Goal: Task Accomplishment & Management: Use online tool/utility

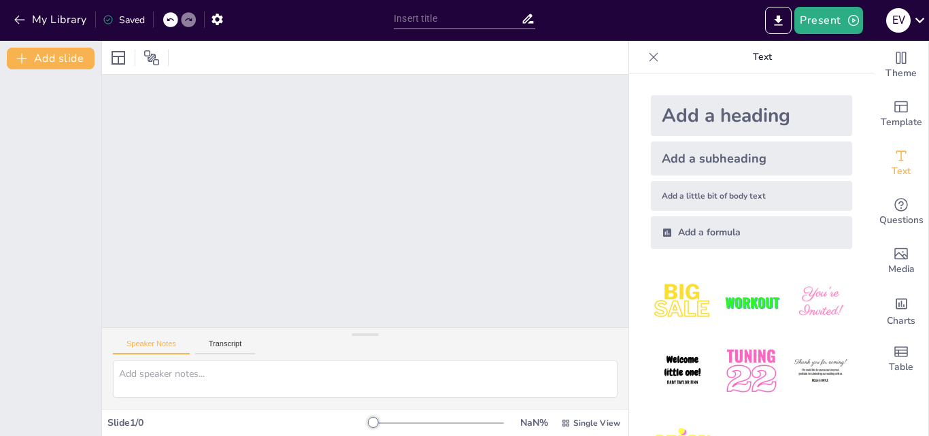
scroll to position [51, 0]
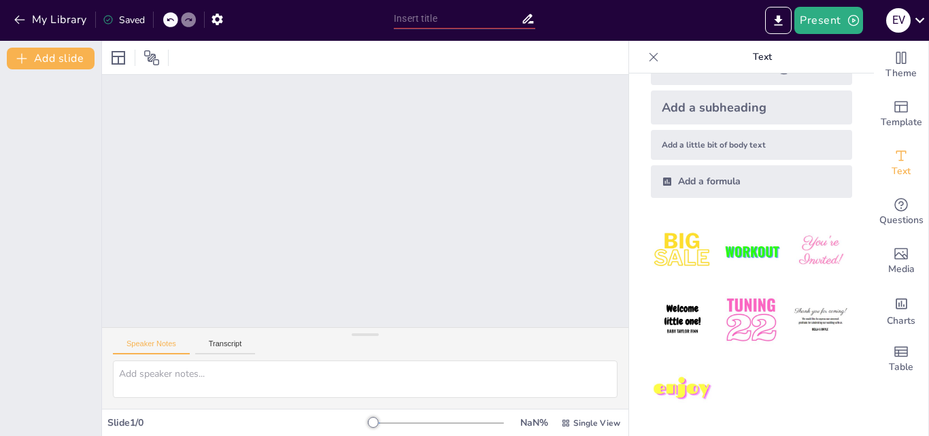
click at [683, 258] on img at bounding box center [682, 251] width 63 height 63
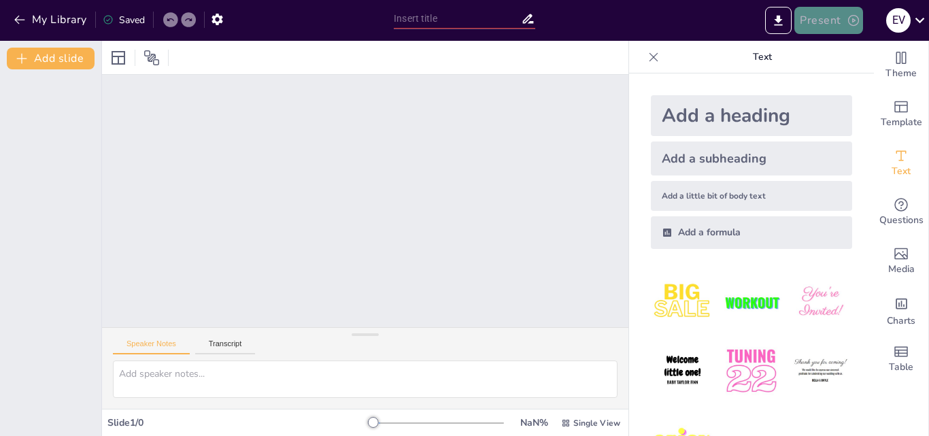
click at [814, 19] on button "Present" at bounding box center [828, 20] width 68 height 27
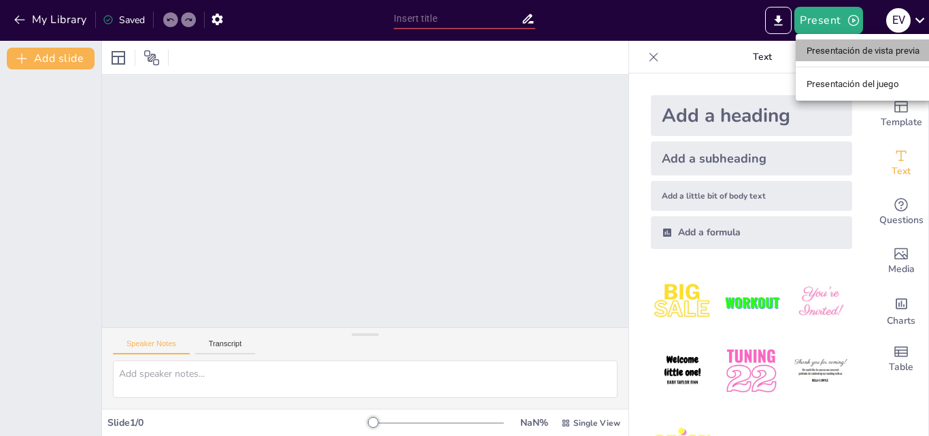
click at [822, 53] on font "Presentación de vista previa" at bounding box center [863, 51] width 114 height 10
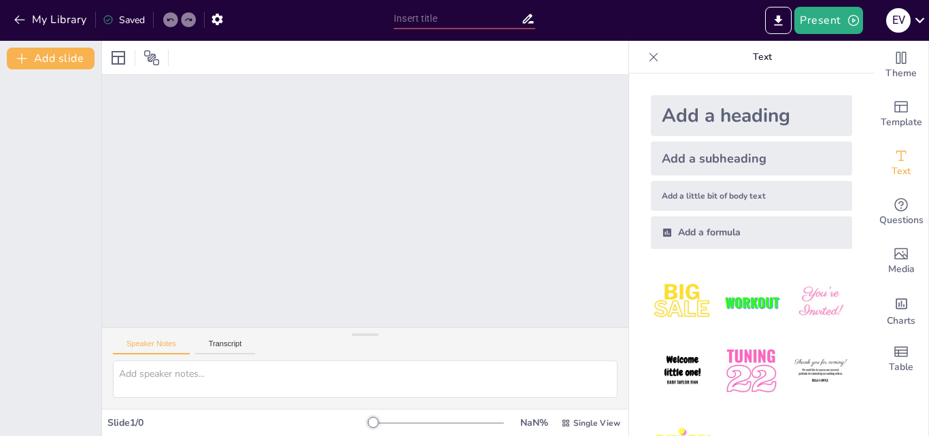
click at [518, 211] on div at bounding box center [365, 201] width 526 height 252
click at [783, 33] on button "Export to PowerPoint" at bounding box center [778, 20] width 27 height 27
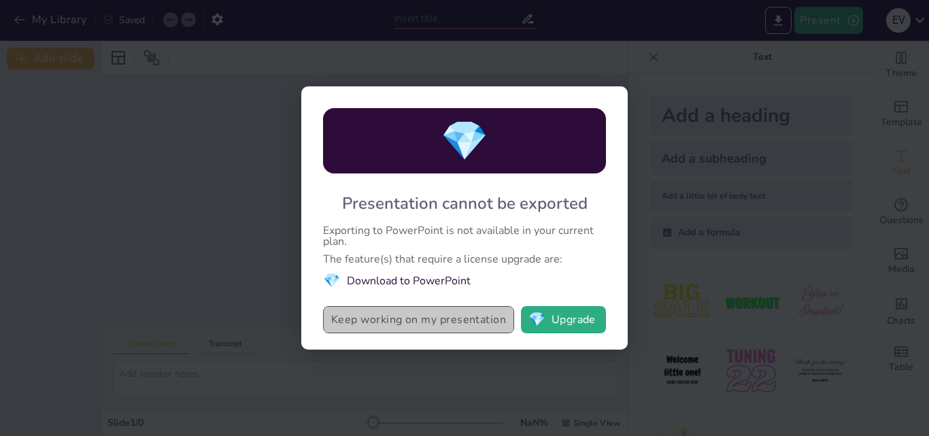
click at [428, 328] on button "Keep working on my presentation" at bounding box center [418, 319] width 191 height 27
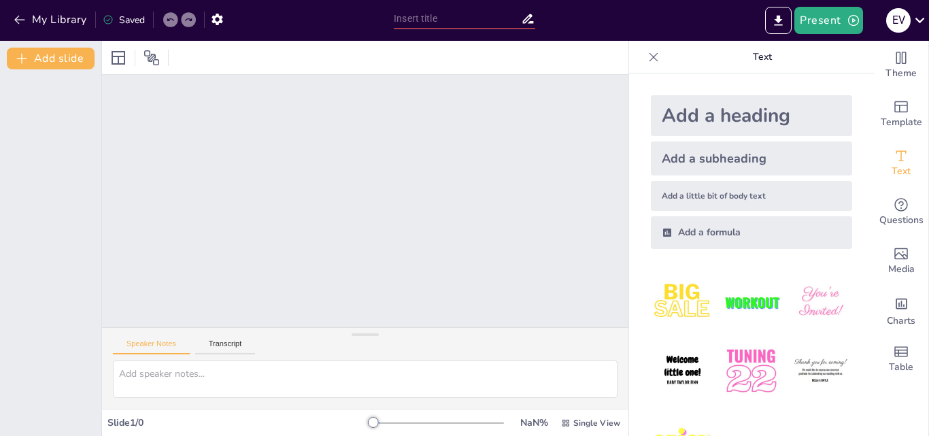
click at [769, 35] on div "Present E V" at bounding box center [735, 20] width 387 height 41
click at [772, 25] on icon "Export to PowerPoint" at bounding box center [778, 21] width 14 height 14
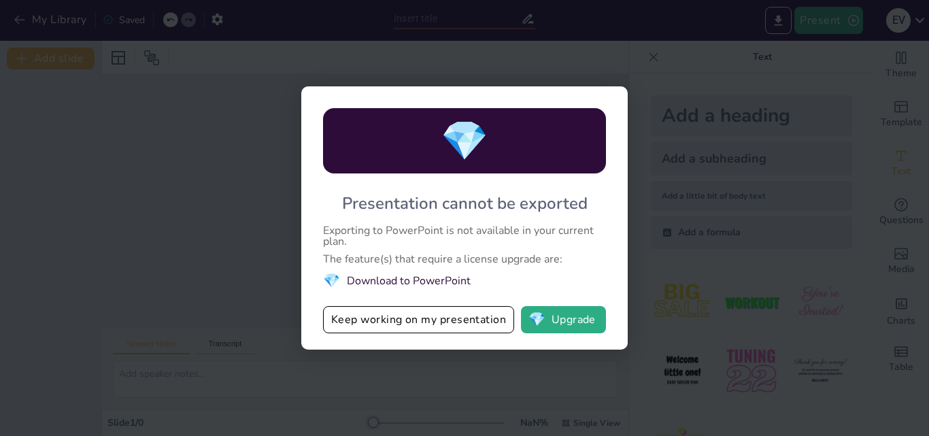
click at [706, 107] on div "💎 Presentation cannot be exported Exporting to PowerPoint is not available in y…" at bounding box center [464, 218] width 929 height 436
click at [550, 319] on button "💎 Upgrade" at bounding box center [563, 319] width 85 height 27
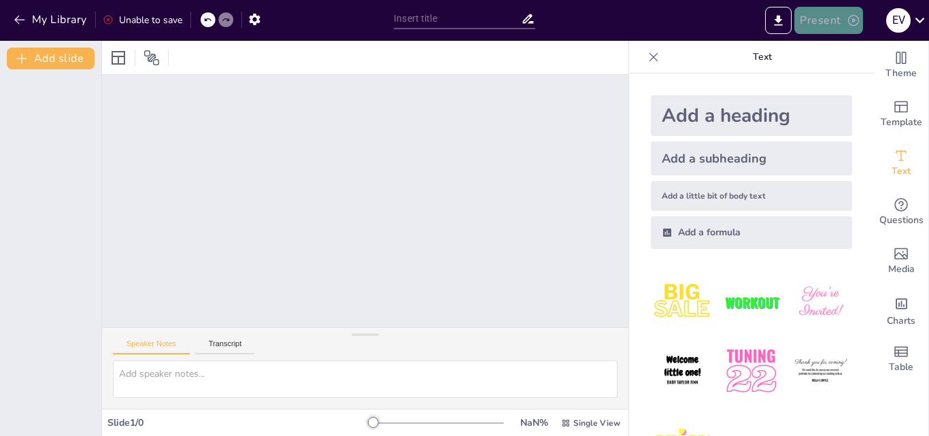
click at [833, 25] on button "Present" at bounding box center [828, 20] width 68 height 27
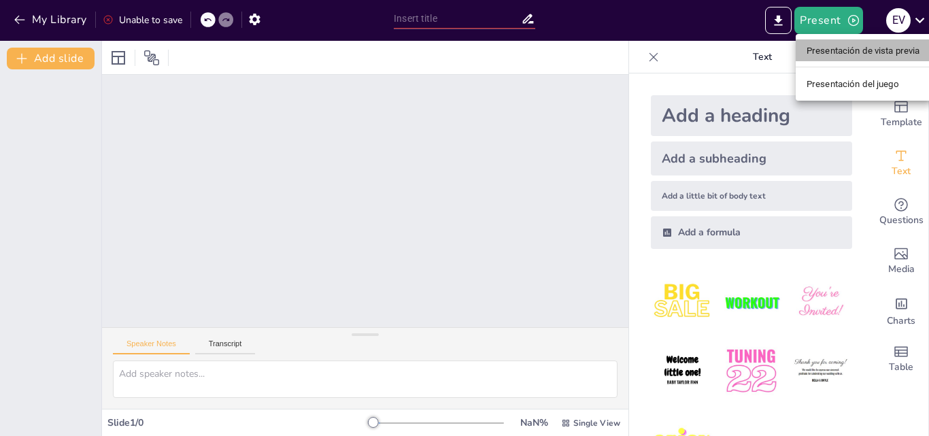
click at [851, 55] on font "Presentación de vista previa" at bounding box center [863, 51] width 114 height 10
